Goal: Find specific page/section: Find specific page/section

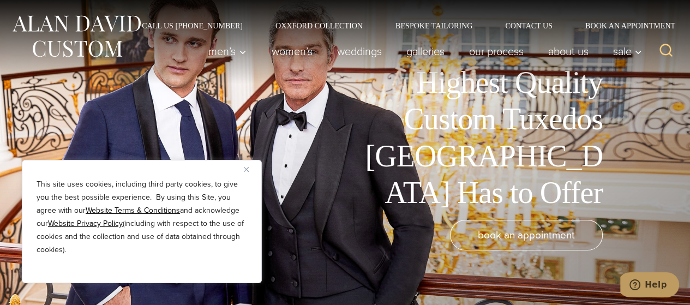
click at [246, 170] on img "Close" at bounding box center [246, 169] width 5 height 5
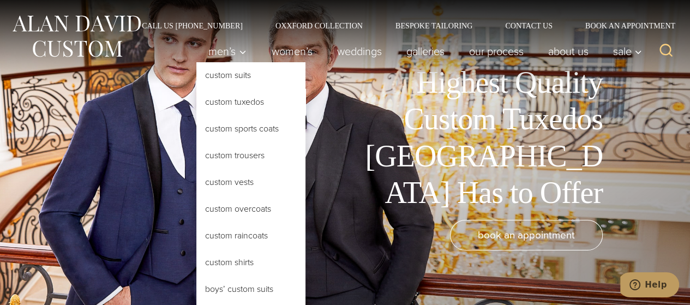
click at [227, 102] on link "Custom Tuxedos" at bounding box center [250, 102] width 109 height 26
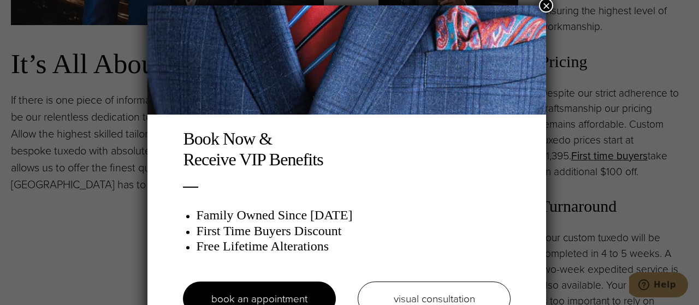
scroll to position [5, 0]
